Goal: Find specific page/section: Find specific page/section

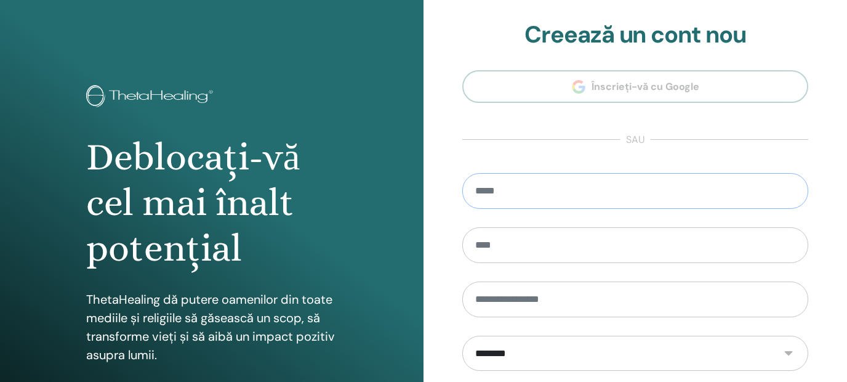
click at [597, 187] on input "email" at bounding box center [635, 191] width 346 height 36
type input "*"
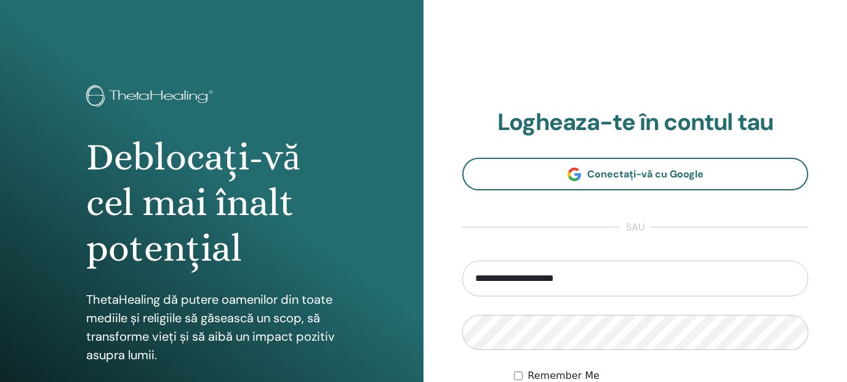
type input "**********"
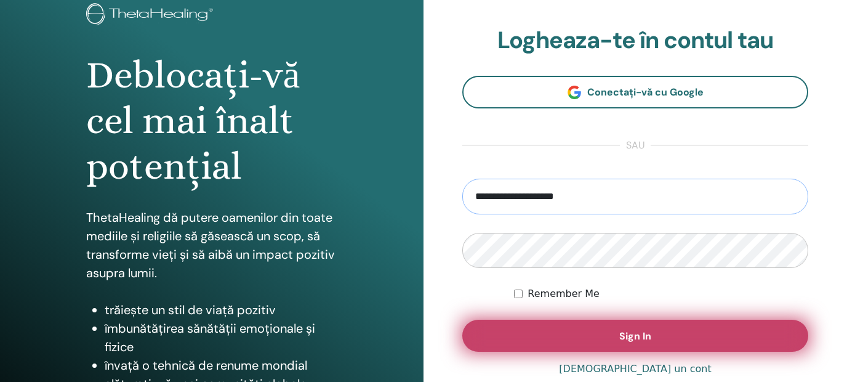
scroll to position [209, 0]
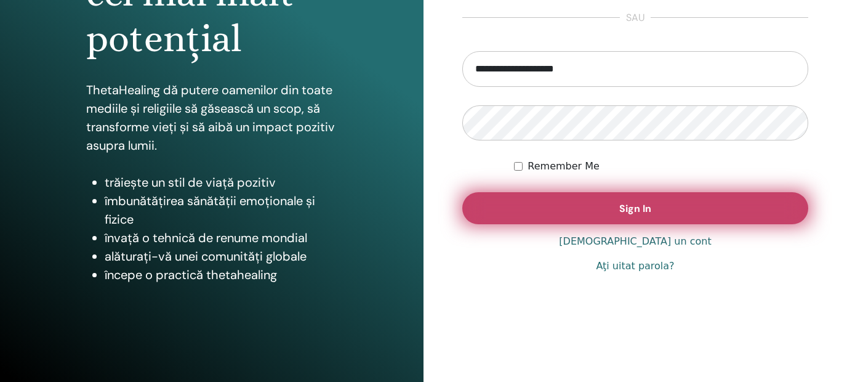
click at [623, 208] on span "Sign In" at bounding box center [635, 208] width 32 height 13
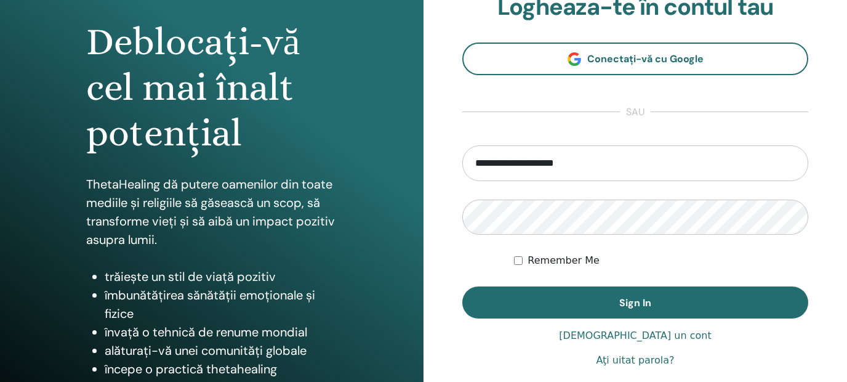
scroll to position [209, 0]
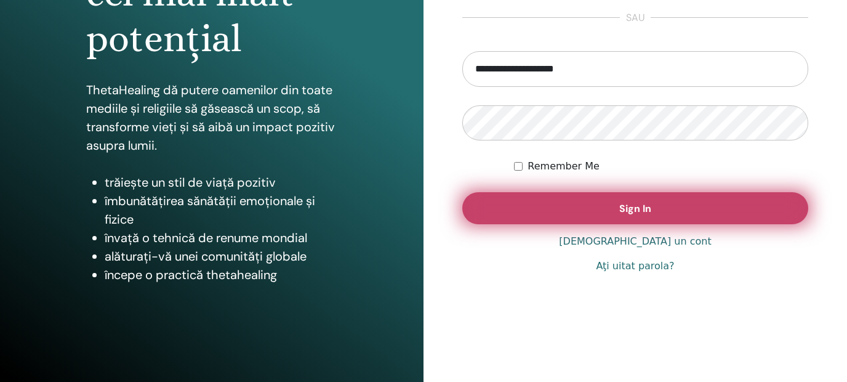
type input "**********"
click at [652, 206] on button "Sign In" at bounding box center [635, 208] width 346 height 32
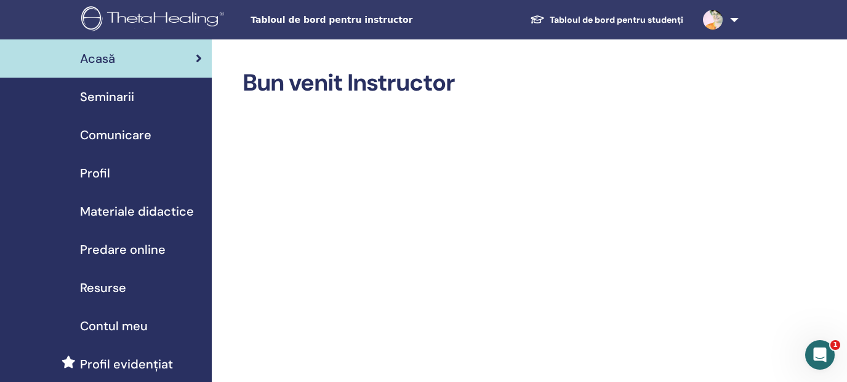
click at [102, 99] on span "Seminarii" at bounding box center [107, 96] width 54 height 18
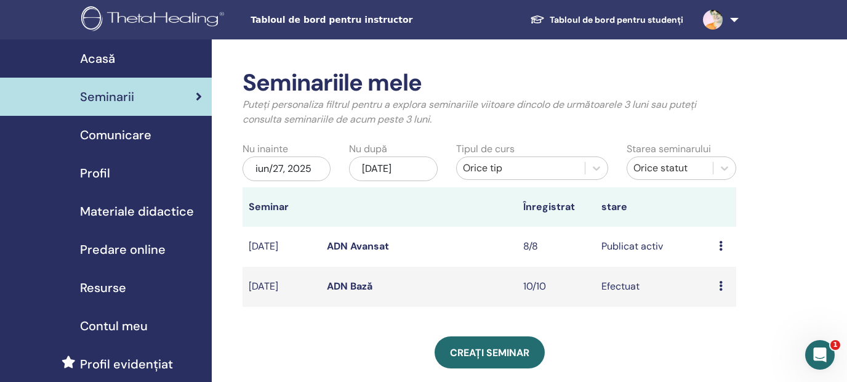
click at [720, 249] on icon at bounding box center [721, 246] width 4 height 10
click at [20, 175] on div "Profil" at bounding box center [106, 173] width 192 height 18
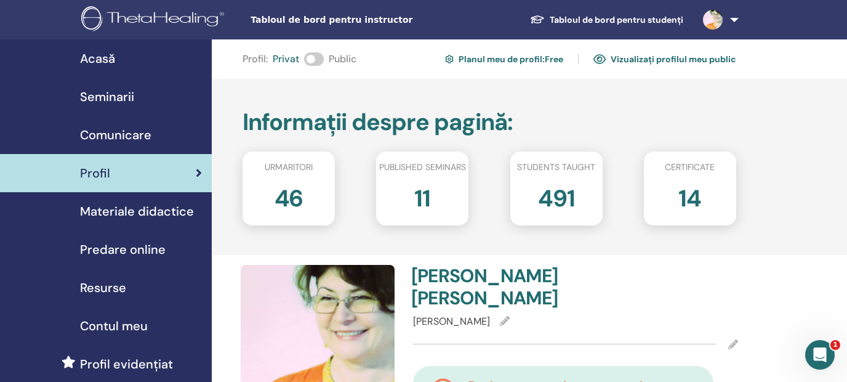
click at [119, 97] on span "Seminarii" at bounding box center [107, 96] width 54 height 18
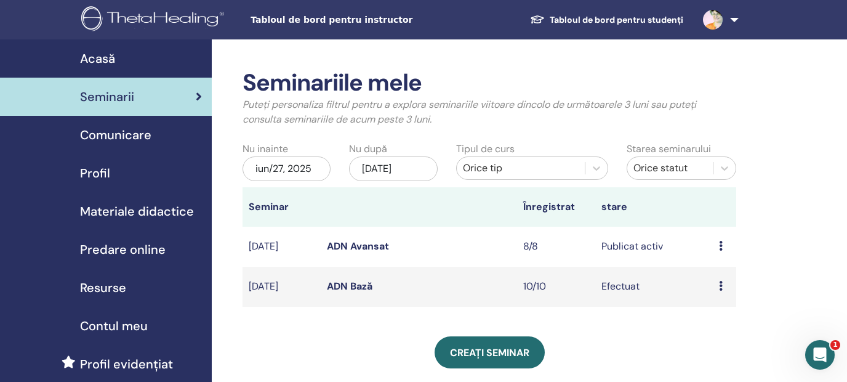
click at [719, 246] on icon at bounding box center [721, 246] width 4 height 10
click at [730, 292] on link "Participantii" at bounding box center [723, 292] width 55 height 13
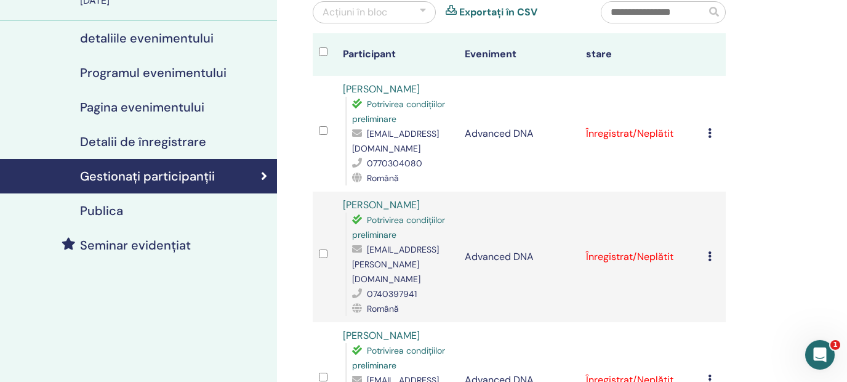
scroll to position [84, 0]
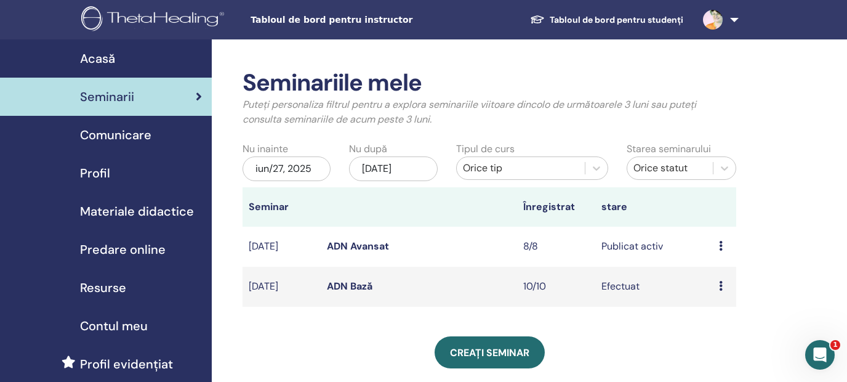
click at [720, 289] on icon at bounding box center [721, 286] width 4 height 10
click at [729, 321] on link "Participantii" at bounding box center [725, 318] width 55 height 13
click at [720, 246] on icon at bounding box center [721, 246] width 4 height 10
click at [722, 294] on link "Participantii" at bounding box center [725, 293] width 55 height 13
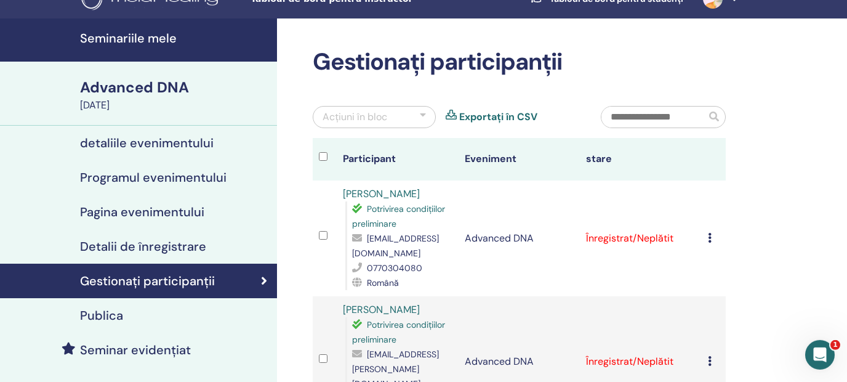
scroll to position [19, 0]
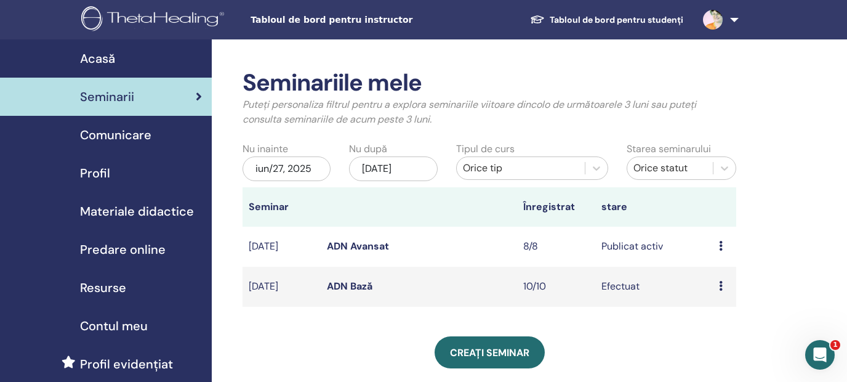
click at [153, 211] on span "Materiale didactice" at bounding box center [137, 211] width 114 height 18
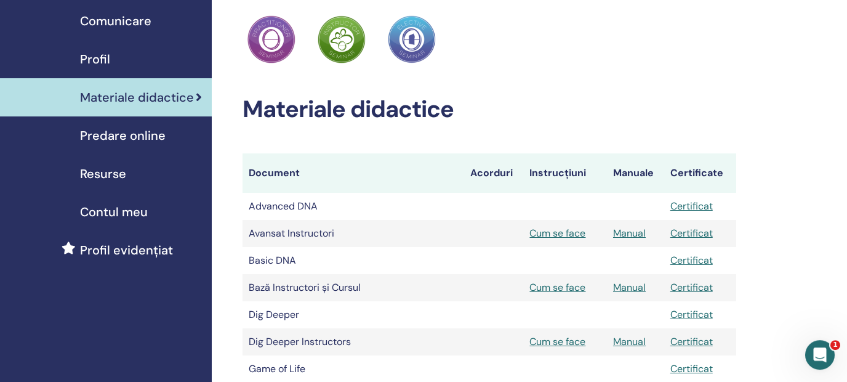
scroll to position [115, 0]
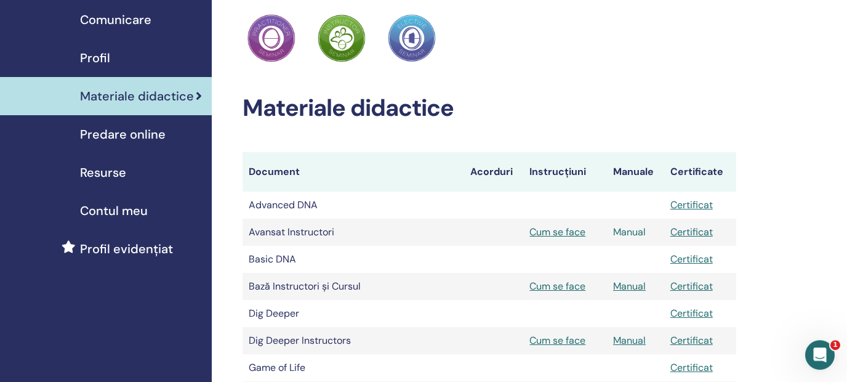
click at [632, 233] on link "Manual" at bounding box center [629, 231] width 33 height 13
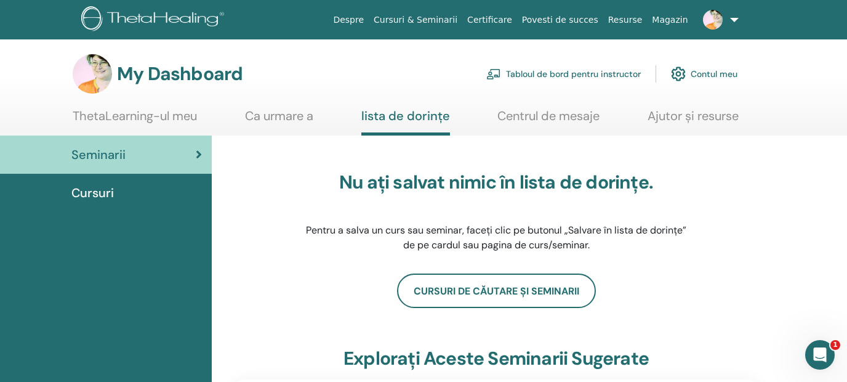
click at [556, 74] on link "Tabloul de bord pentru instructor" at bounding box center [563, 73] width 155 height 27
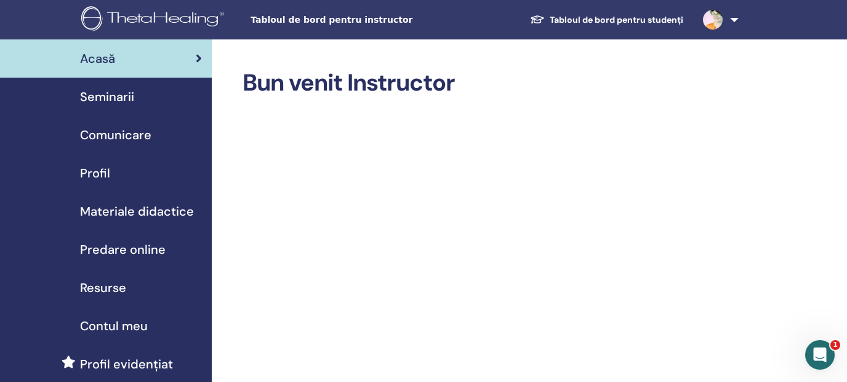
click at [159, 216] on span "Materiale didactice" at bounding box center [137, 211] width 114 height 18
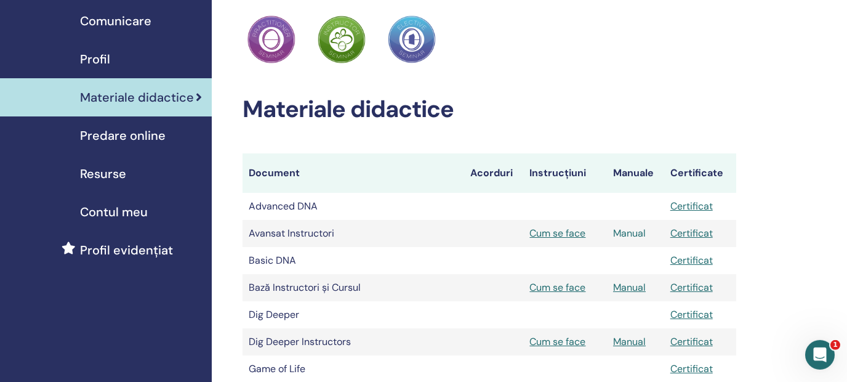
click at [632, 233] on link "Manual" at bounding box center [629, 233] width 33 height 13
